Goal: Task Accomplishment & Management: Manage account settings

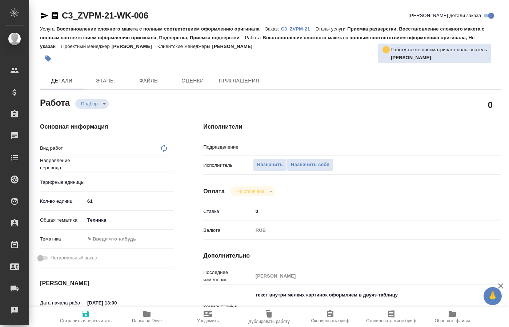
scroll to position [37, 0]
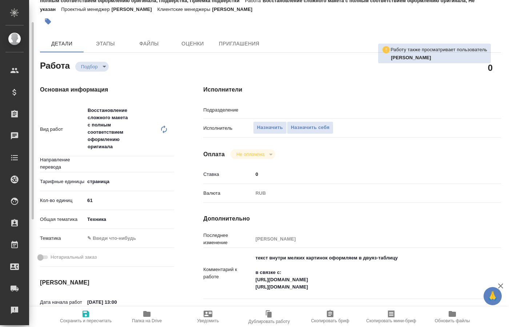
type input "Не указан"
type input "DTPspecialists"
click at [143, 318] on icon "button" at bounding box center [147, 314] width 9 height 9
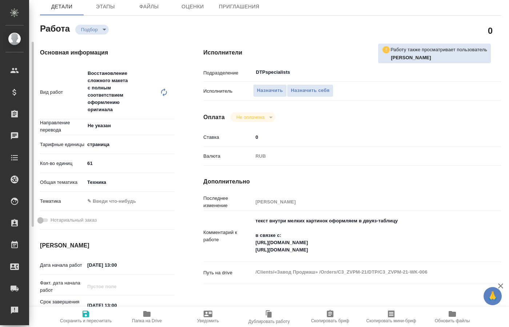
scroll to position [111, 0]
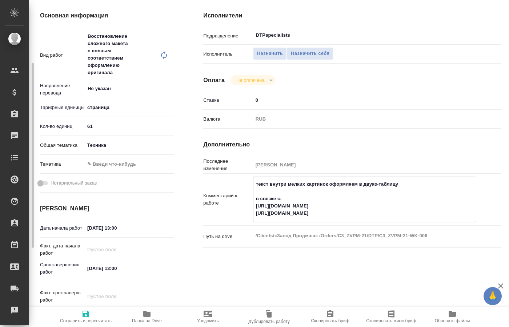
drag, startPoint x: 377, startPoint y: 198, endPoint x: 256, endPoint y: 197, distance: 120.8
click at [256, 197] on textarea "текст внутри мелких картинок оформляем в двуяз-таблицу в связке с: [URL][DOMAIN…" at bounding box center [365, 198] width 223 height 41
drag, startPoint x: 399, startPoint y: 208, endPoint x: 208, endPoint y: 204, distance: 191.4
click at [254, 204] on textarea "текст внутри мелких картинок оформляем в двуяз-таблицу в связке с: [URL][DOMAIN…" at bounding box center [365, 198] width 223 height 41
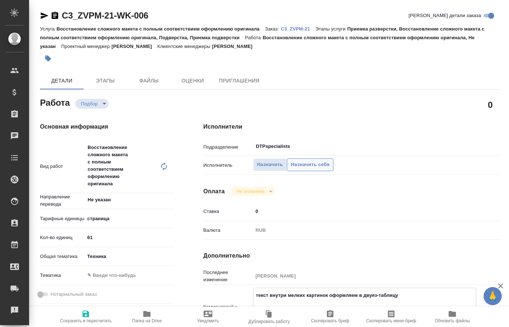
click at [313, 161] on span "Назначить себя" at bounding box center [310, 165] width 39 height 8
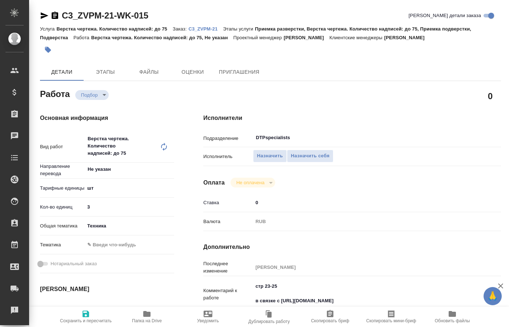
type textarea "x"
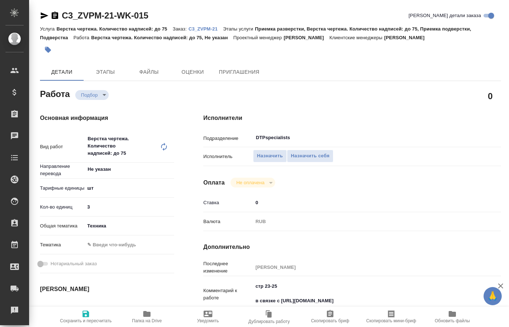
type textarea "x"
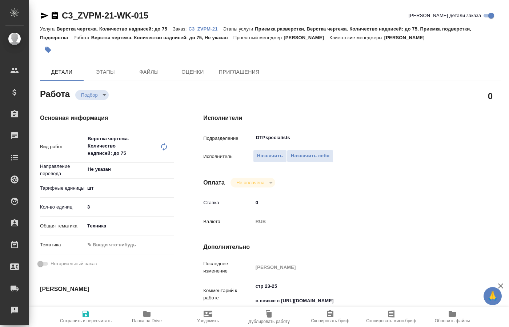
type textarea "x"
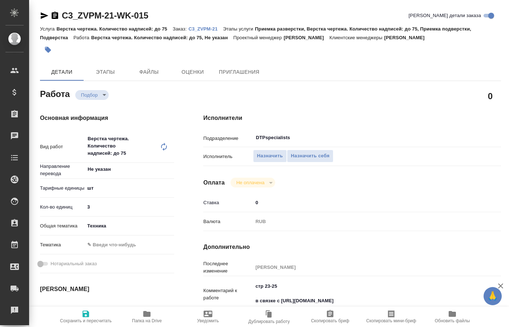
type textarea "x"
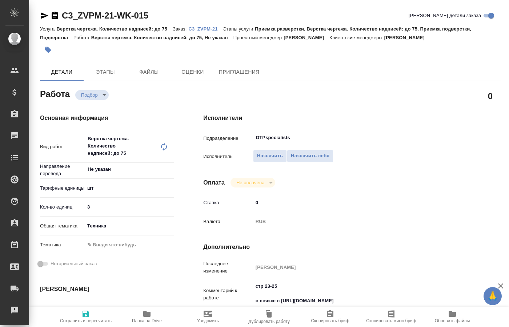
type textarea "x"
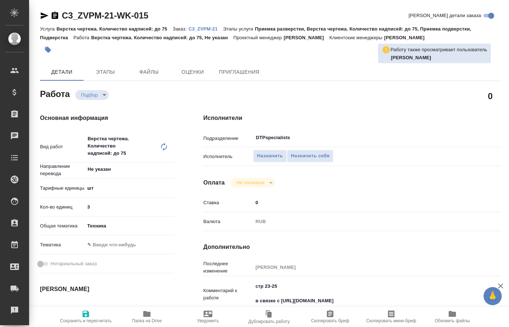
type textarea "x"
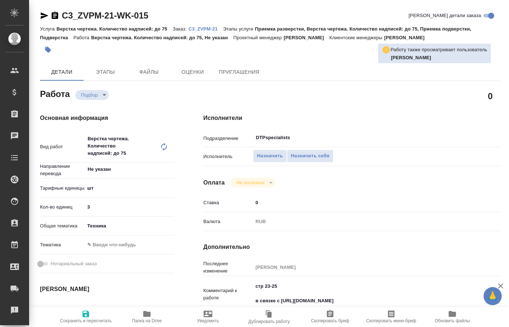
type textarea "x"
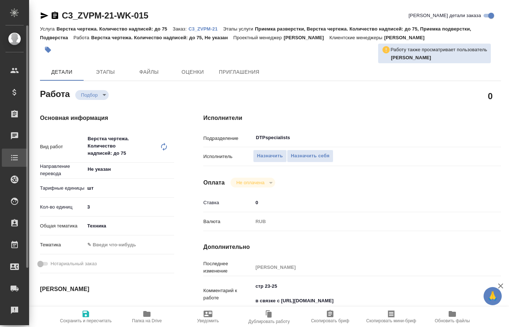
type textarea "x"
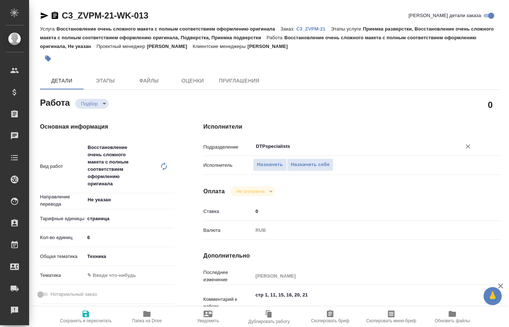
type textarea "x"
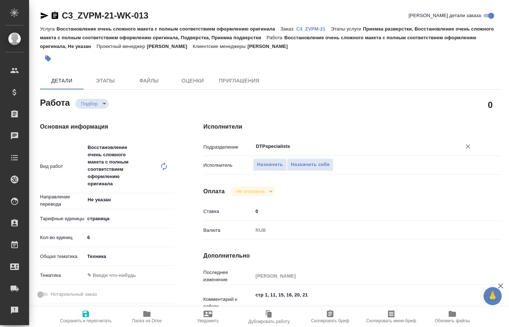
type textarea "x"
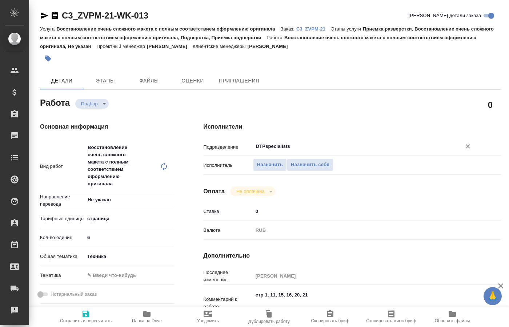
type textarea "x"
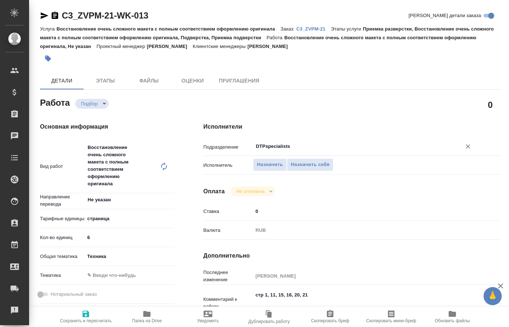
type textarea "x"
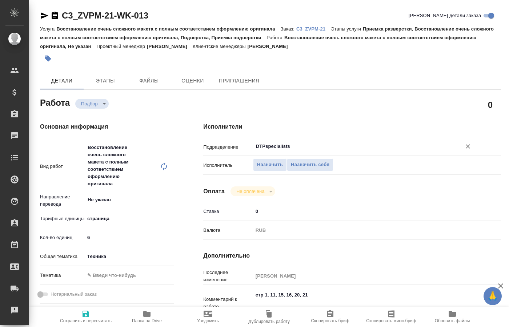
type textarea "x"
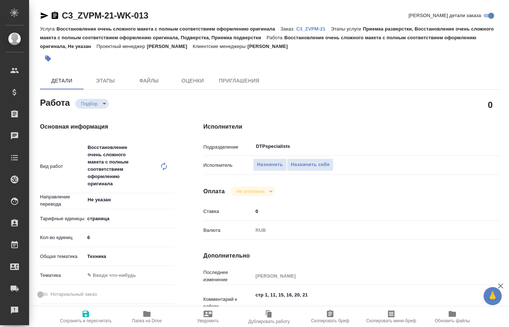
type textarea "x"
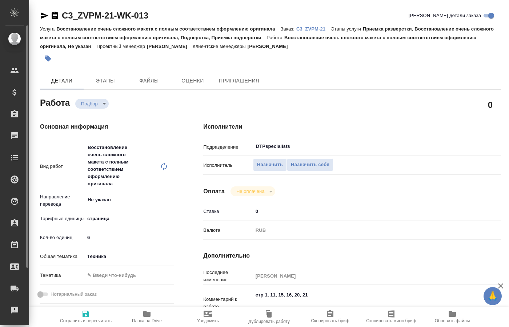
type textarea "x"
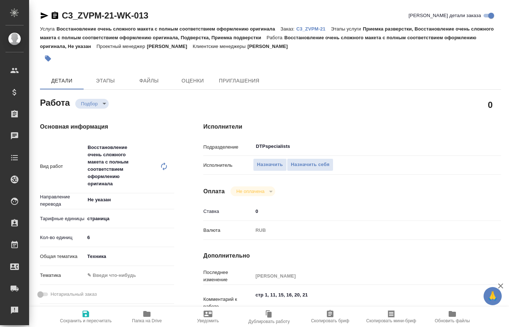
type textarea "x"
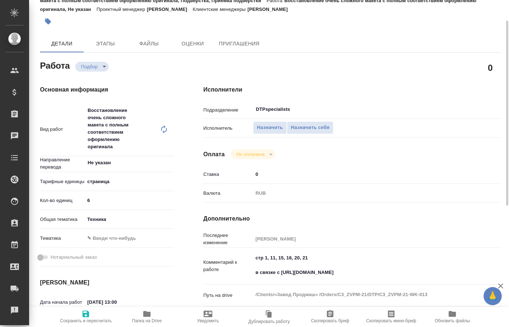
scroll to position [74, 0]
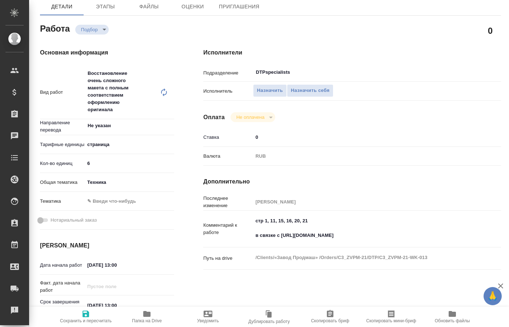
click at [182, 260] on div "Основная информация Вид работ Восстановление очень сложного макета с полным соо…" at bounding box center [106, 207] width 163 height 347
click at [310, 87] on span "Назначить себя" at bounding box center [310, 91] width 39 height 8
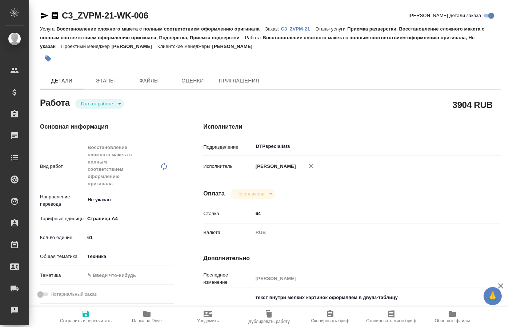
type textarea "x"
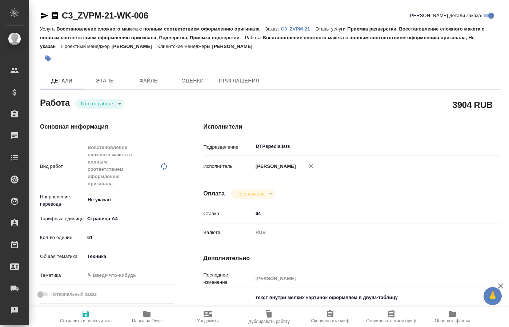
scroll to position [37, 0]
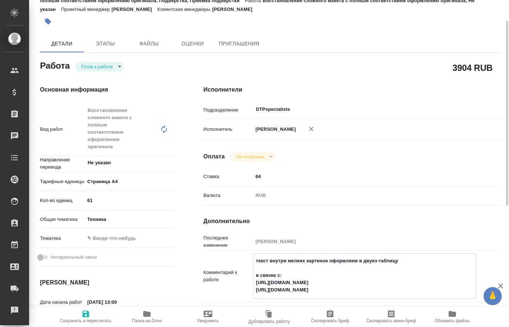
drag, startPoint x: 396, startPoint y: 280, endPoint x: 256, endPoint y: 283, distance: 140.5
click at [256, 283] on textarea "текст внутри мелких картинок оформляем в двуяз-таблицу в связке с: https://tera…" at bounding box center [365, 275] width 223 height 41
type textarea "x"
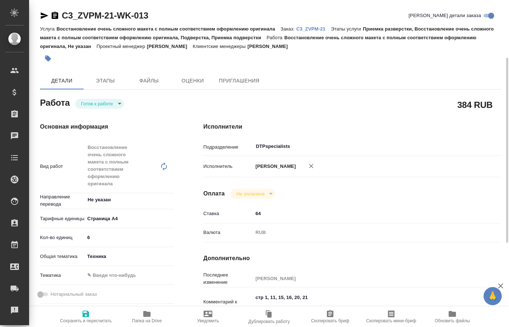
scroll to position [74, 0]
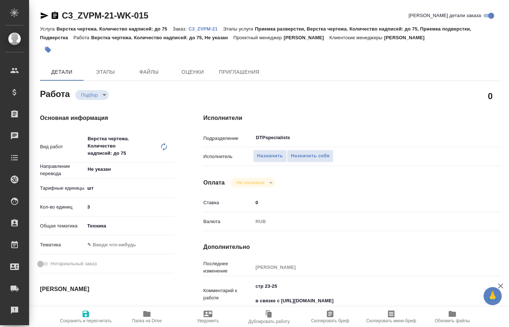
type textarea "x"
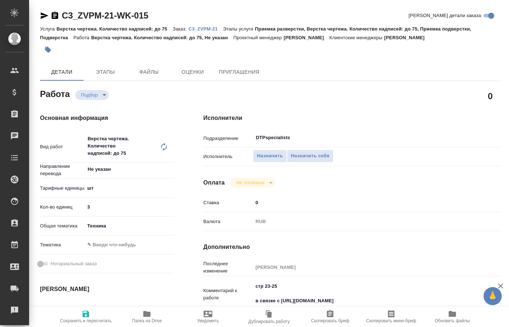
type textarea "x"
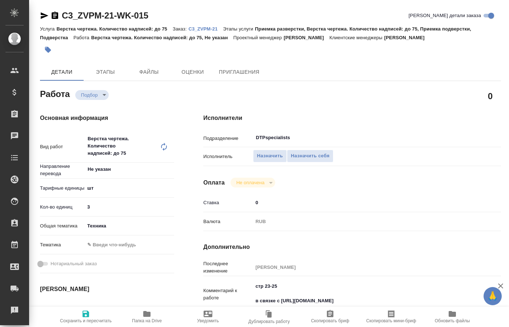
type textarea "x"
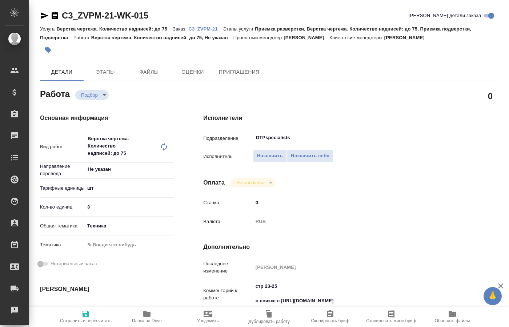
type textarea "x"
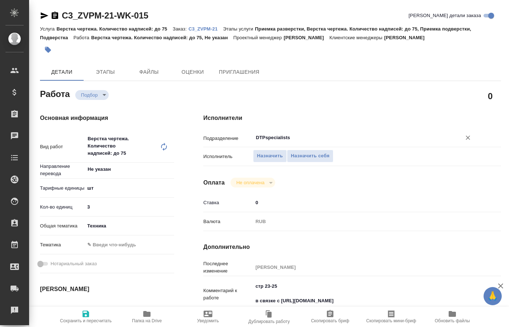
type textarea "x"
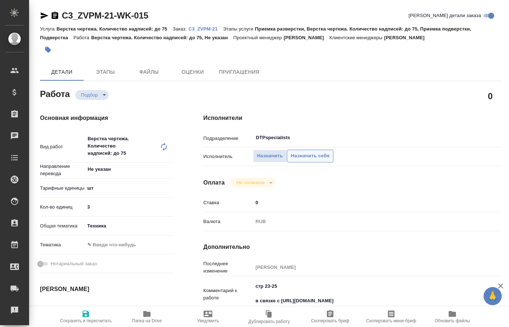
type textarea "x"
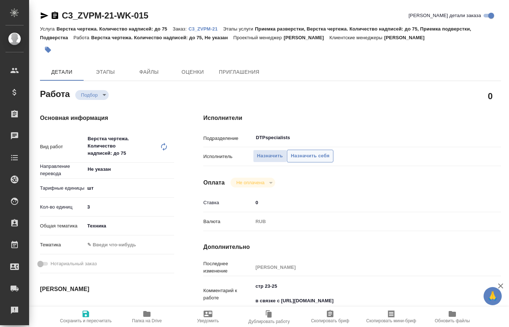
type textarea "x"
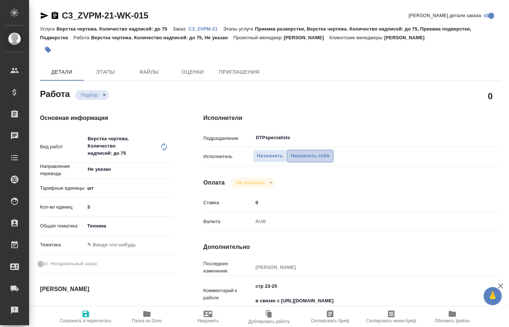
click at [314, 152] on span "Назначить себя" at bounding box center [310, 156] width 39 height 8
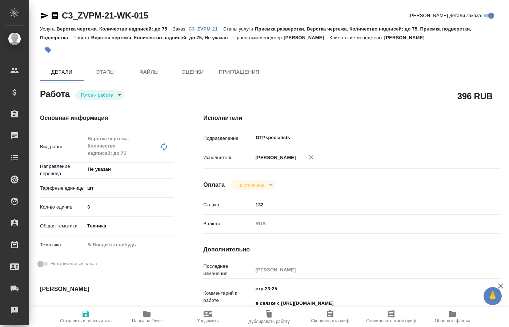
type textarea "x"
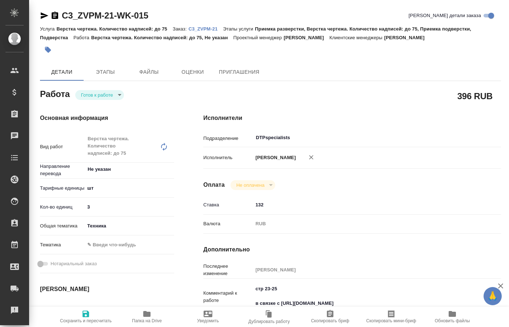
type textarea "x"
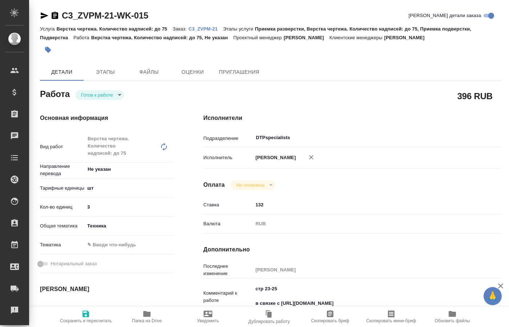
type textarea "x"
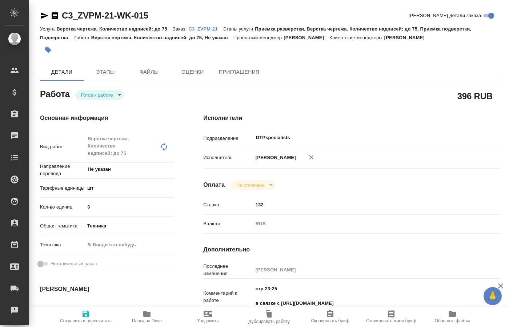
type textarea "x"
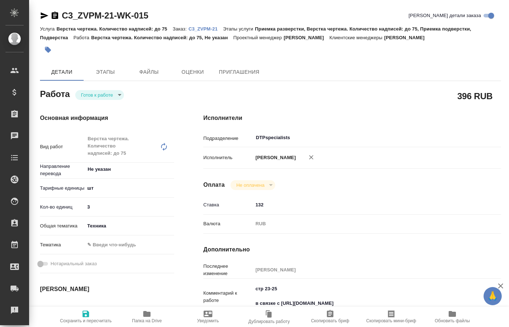
type textarea "x"
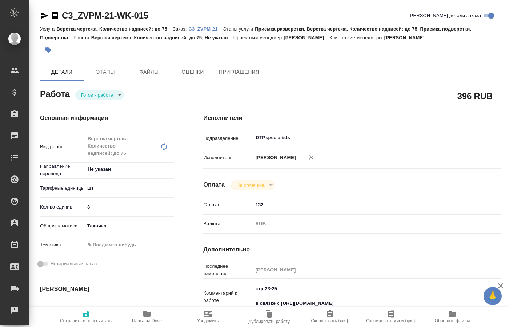
type textarea "x"
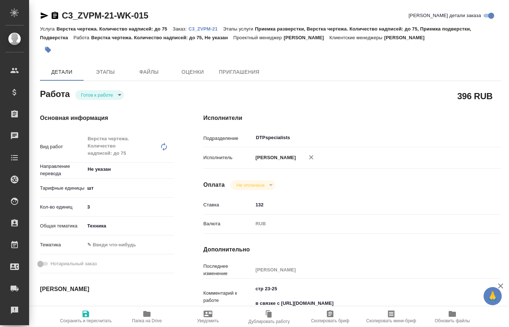
type textarea "x"
